Goal: Find specific page/section: Find specific page/section

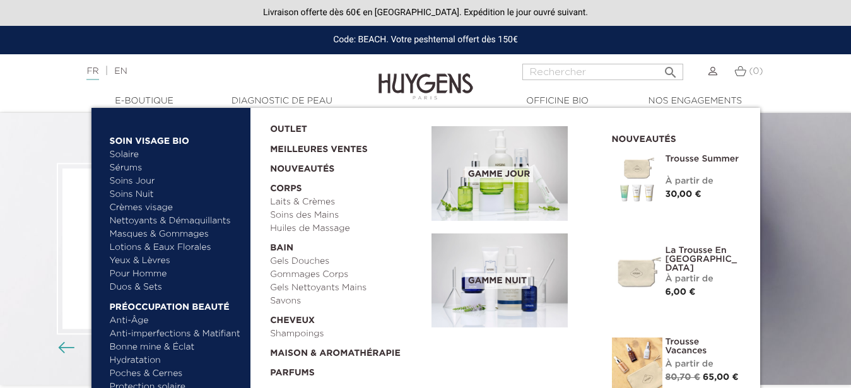
click at [148, 259] on link "Yeux & Lèvres" at bounding box center [176, 260] width 132 height 13
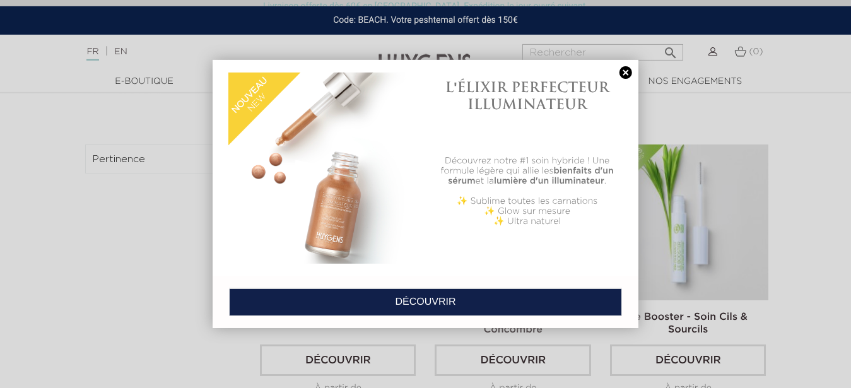
scroll to position [286, 0]
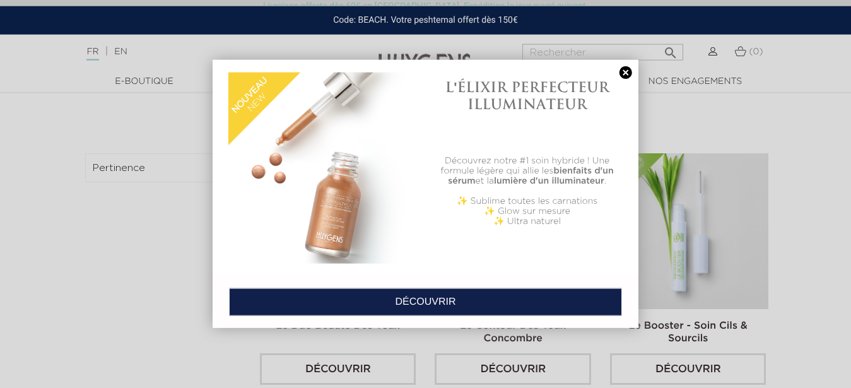
click at [625, 72] on link at bounding box center [626, 72] width 18 height 13
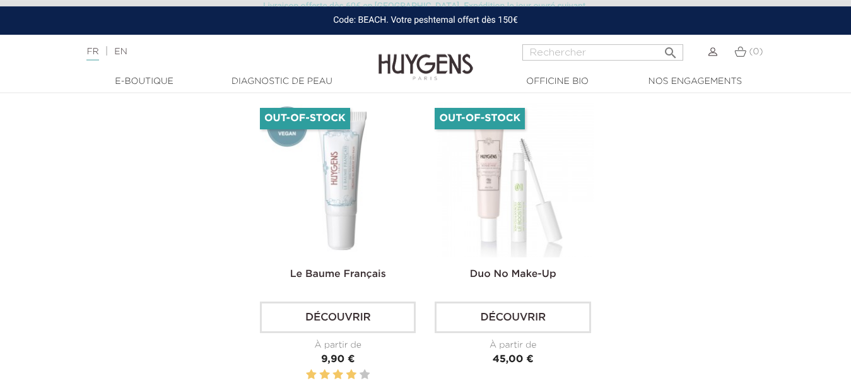
scroll to position [742, 0]
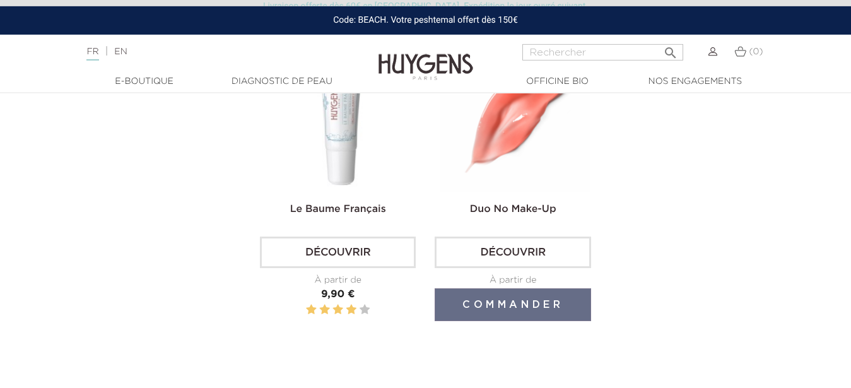
click at [485, 152] on img at bounding box center [515, 115] width 156 height 156
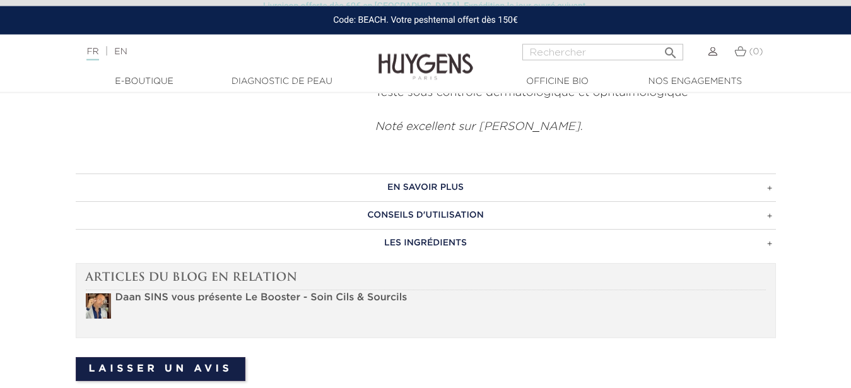
scroll to position [733, 0]
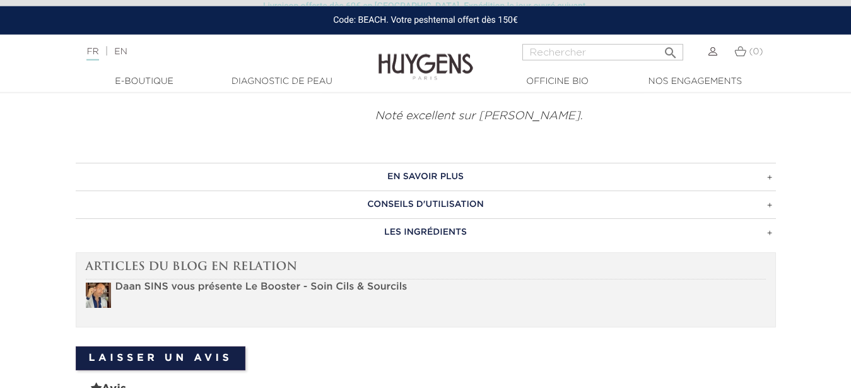
click at [443, 181] on h3 "EN SAVOIR PLUS" at bounding box center [426, 177] width 700 height 28
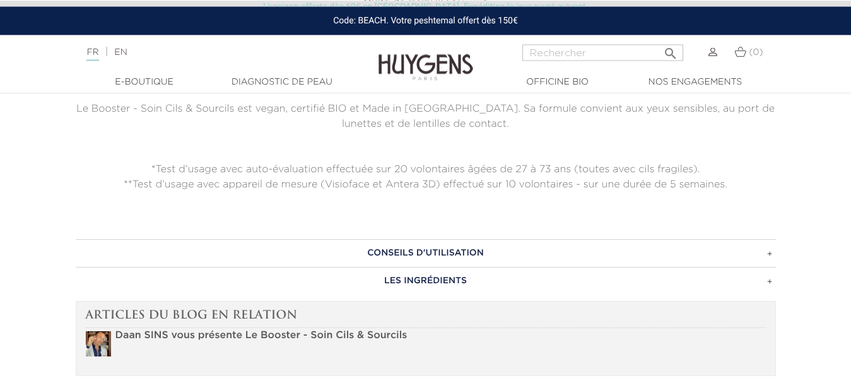
scroll to position [1040, 0]
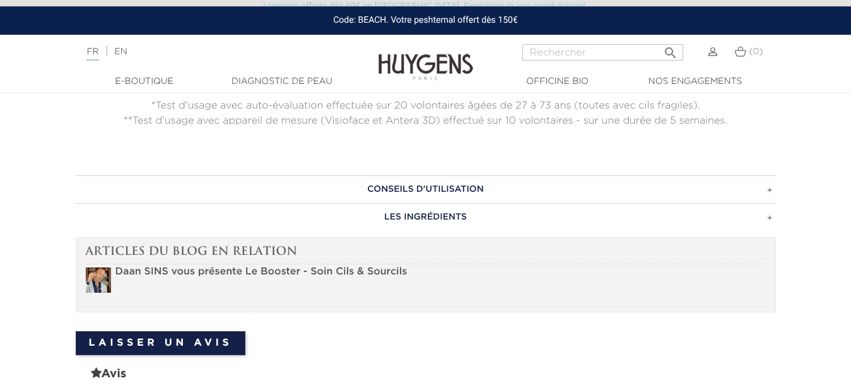
click at [476, 187] on h3 "CONSEILS D'UTILISATION" at bounding box center [426, 189] width 700 height 28
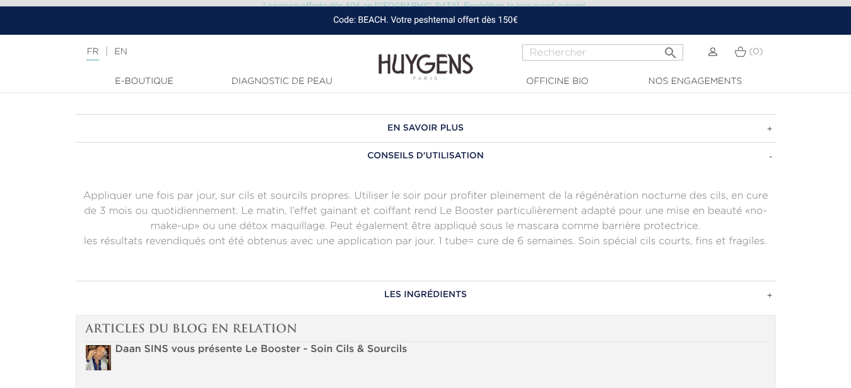
scroll to position [776, 0]
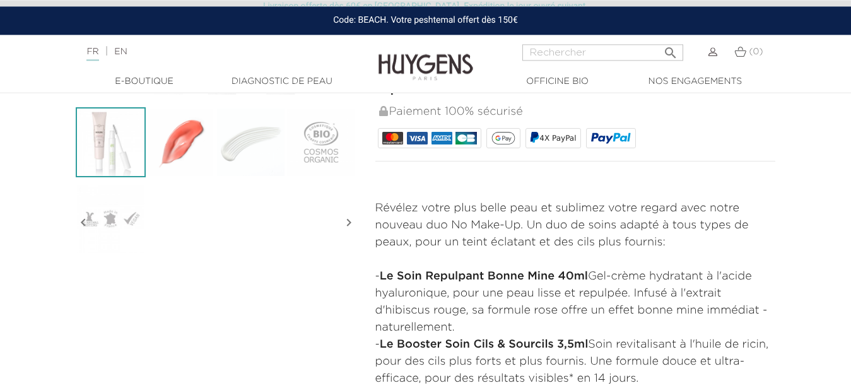
scroll to position [318, 0]
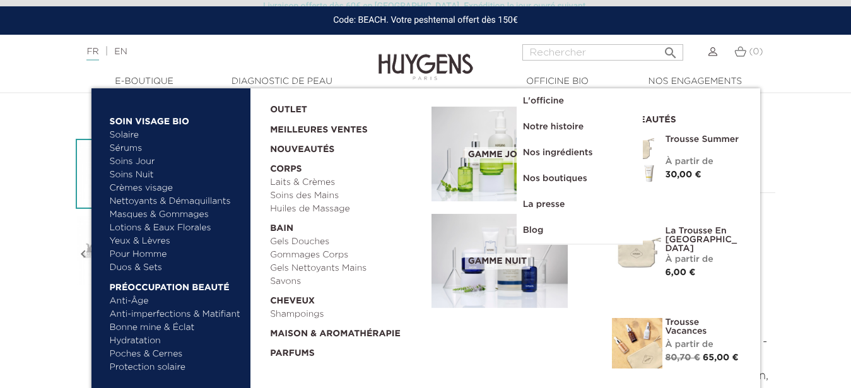
click at [144, 327] on link "Bonne mine & Éclat" at bounding box center [176, 327] width 132 height 13
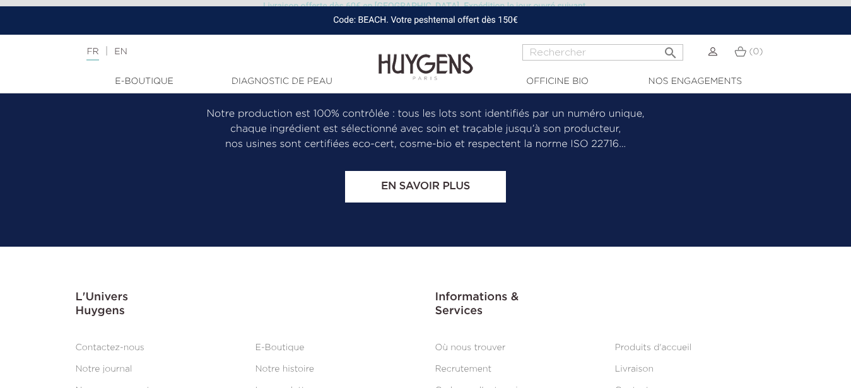
scroll to position [3182, 0]
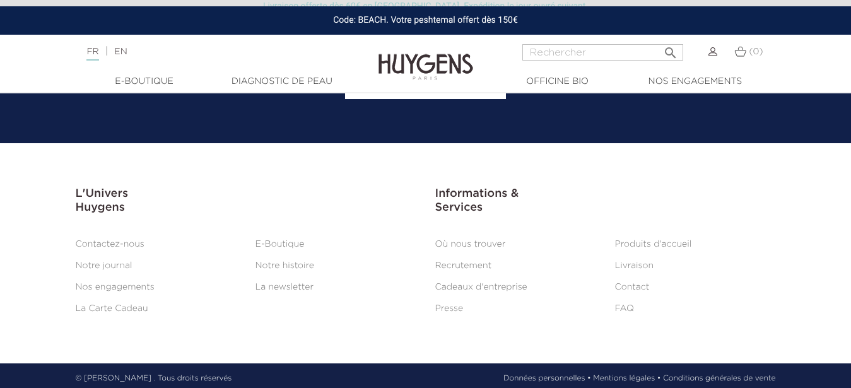
click at [472, 240] on link "Où nous trouver" at bounding box center [470, 244] width 71 height 9
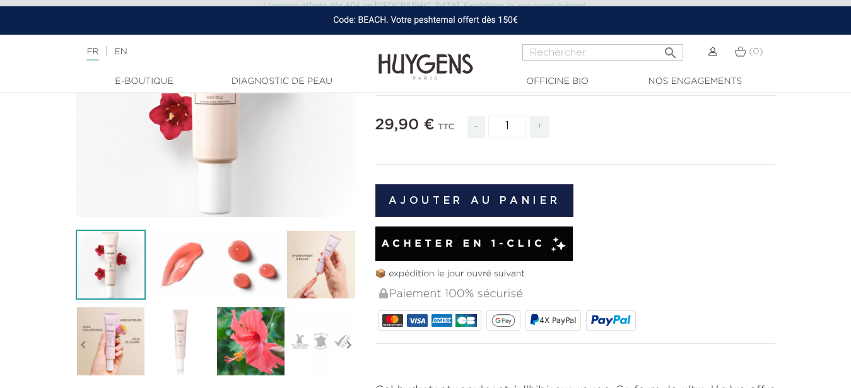
scroll to position [232, 0]
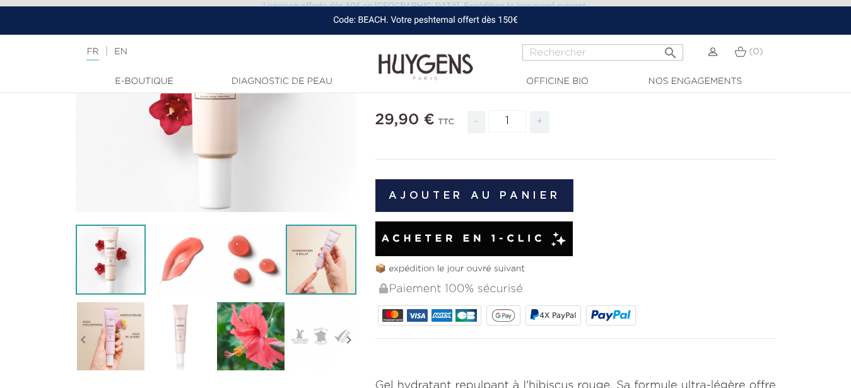
click at [331, 264] on img at bounding box center [321, 259] width 70 height 70
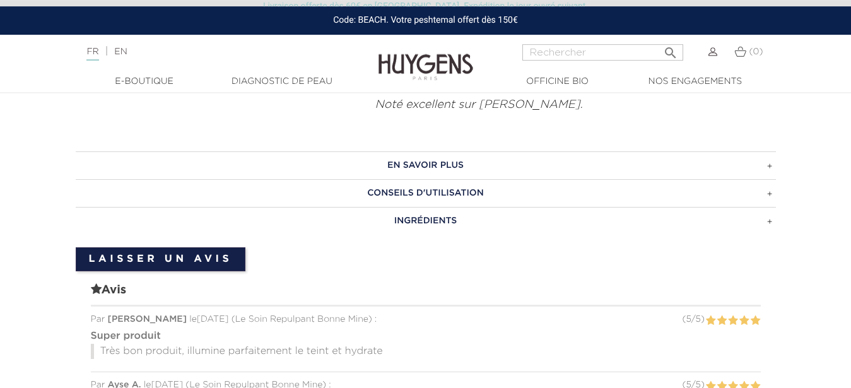
scroll to position [637, 0]
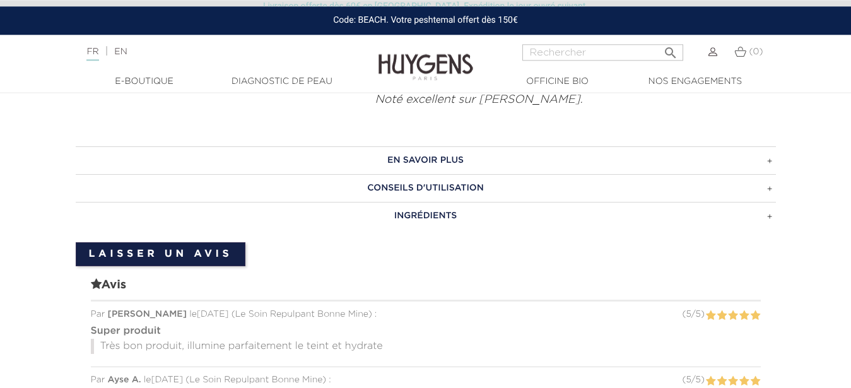
click at [402, 174] on h3 "CONSEILS D'UTILISATION" at bounding box center [426, 188] width 700 height 28
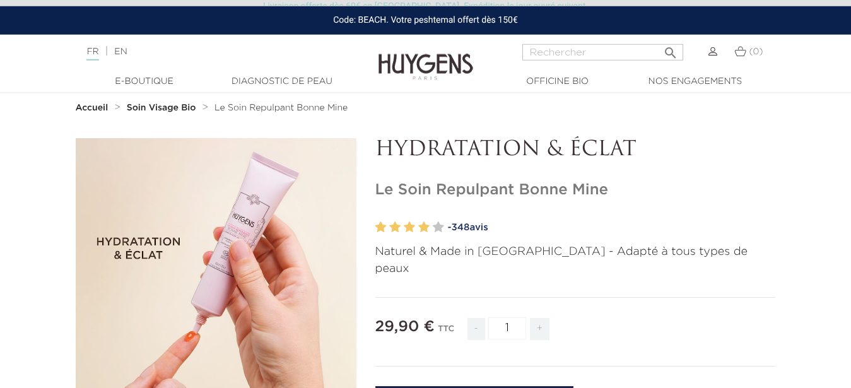
scroll to position [20, 0]
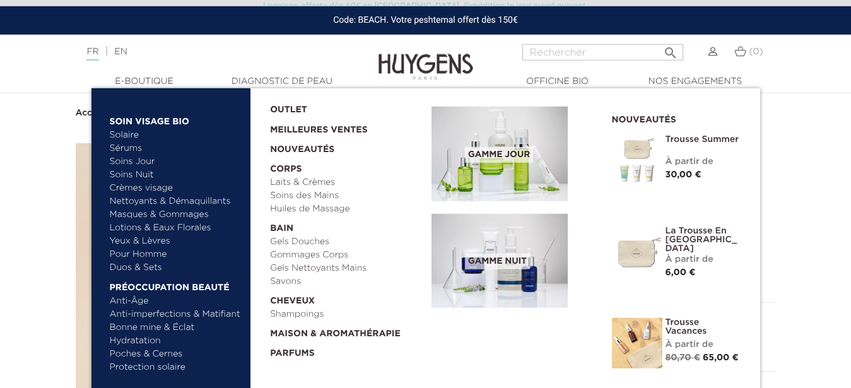
click at [129, 136] on link "Solaire" at bounding box center [176, 135] width 132 height 13
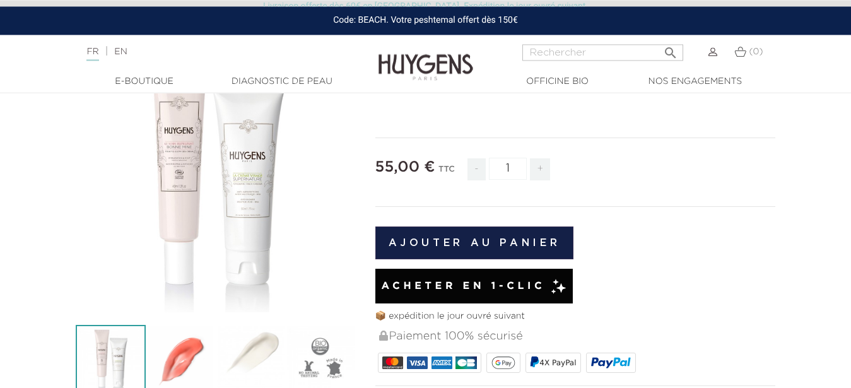
scroll to position [96, 0]
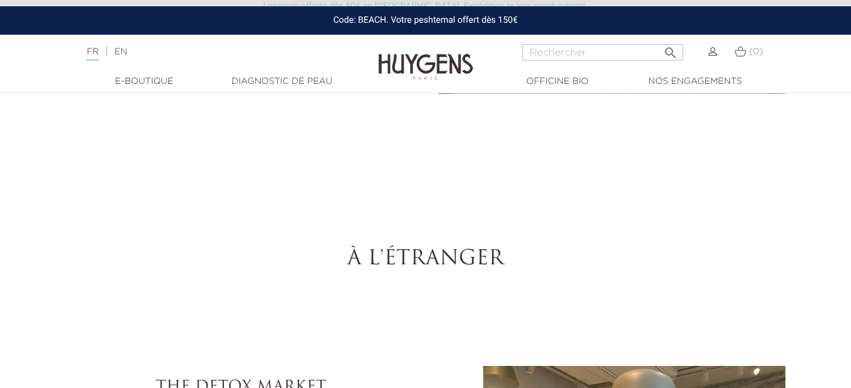
select select "FR"
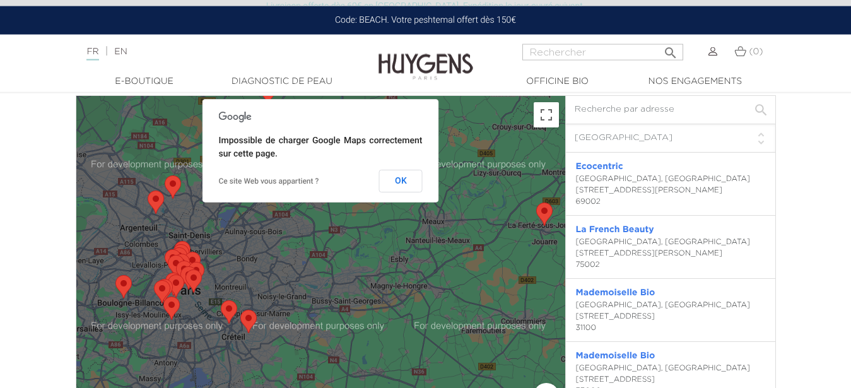
scroll to position [2501, 0]
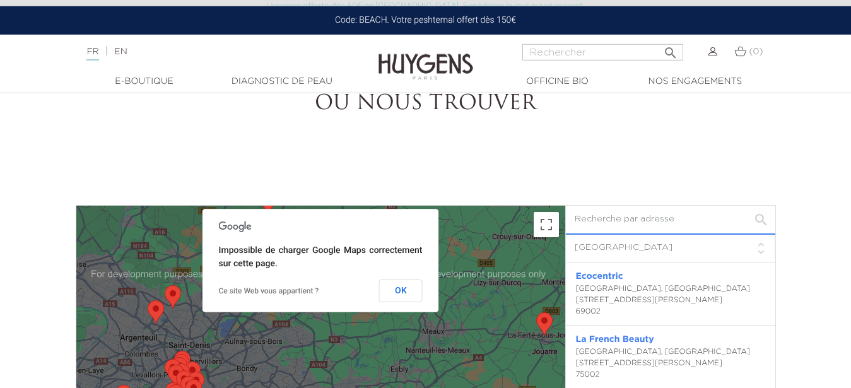
click at [586, 216] on input "text" at bounding box center [670, 220] width 209 height 28
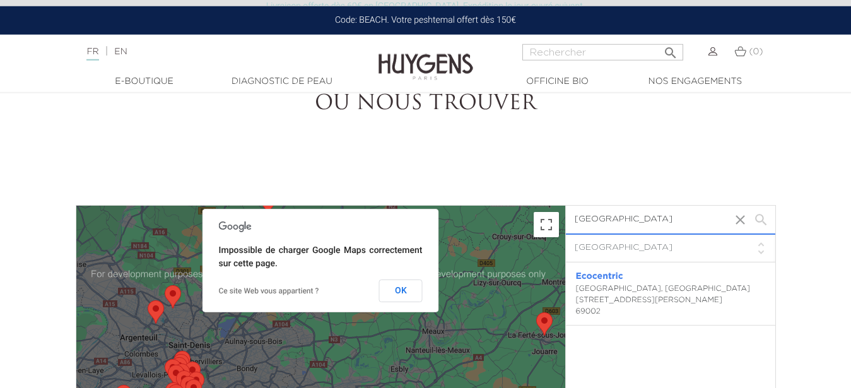
type input "lyon"
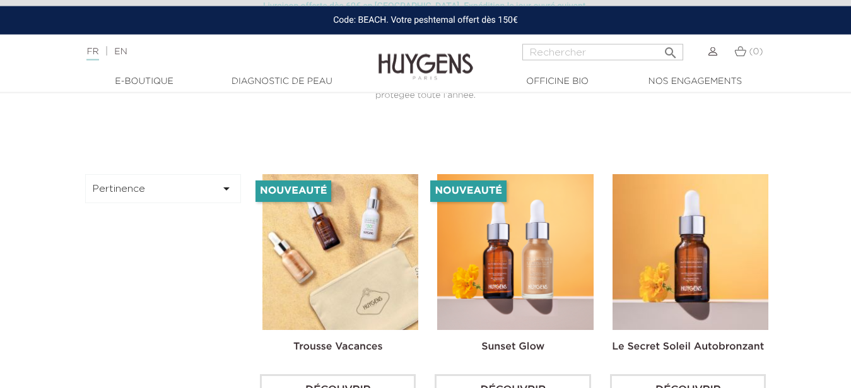
scroll to position [270, 0]
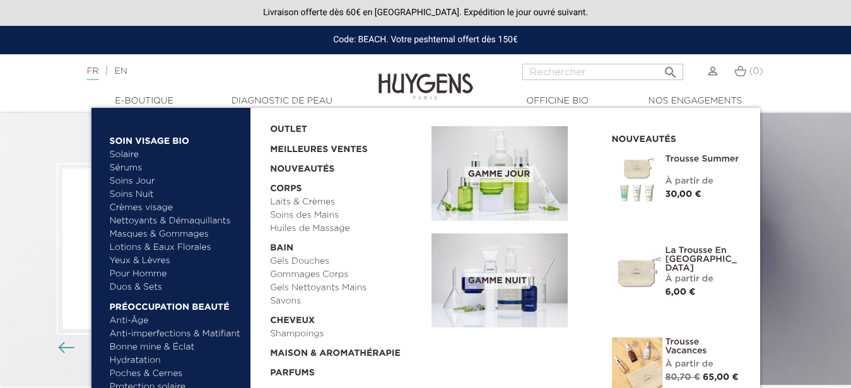
click at [135, 359] on link "Hydratation" at bounding box center [176, 360] width 132 height 13
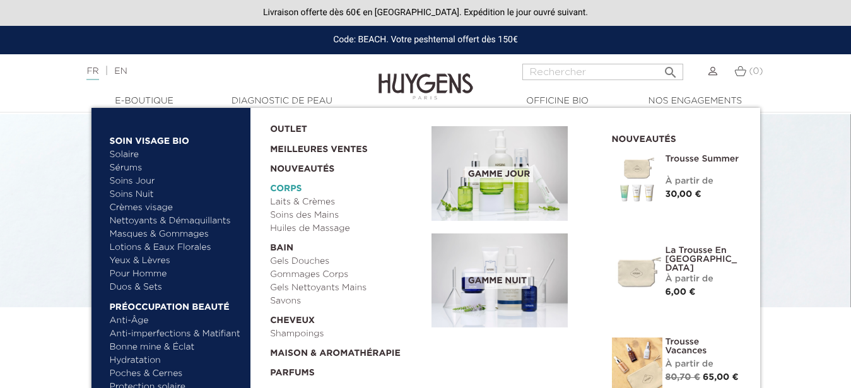
click at [285, 185] on link "  Corps" at bounding box center [346, 186] width 153 height 20
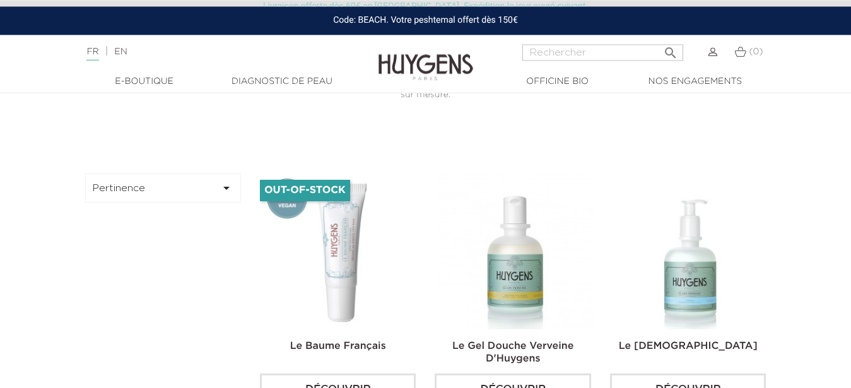
scroll to position [329, 0]
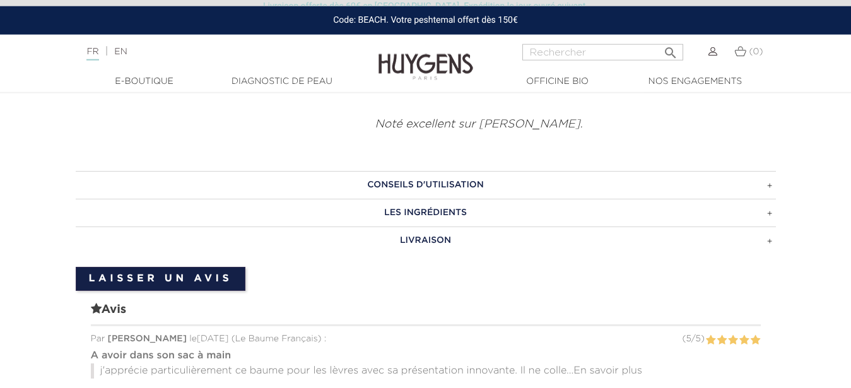
scroll to position [963, 0]
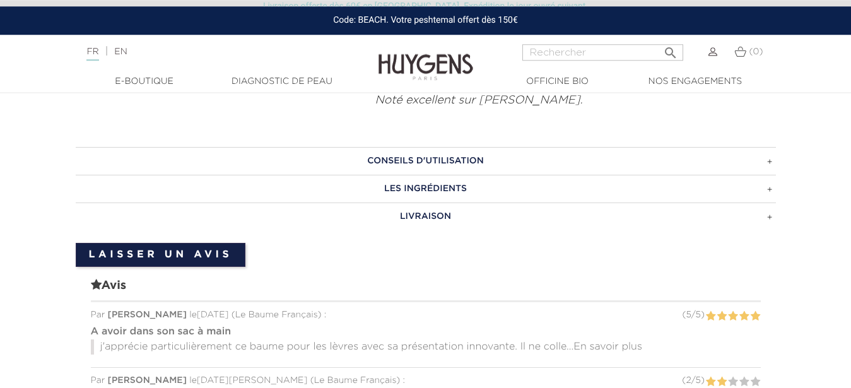
click at [443, 161] on h3 "CONSEILS D'UTILISATION" at bounding box center [426, 161] width 700 height 28
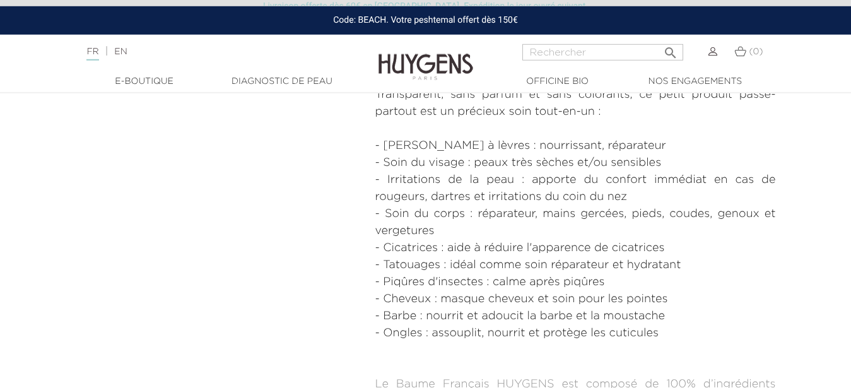
scroll to position [0, 0]
